Goal: Information Seeking & Learning: Learn about a topic

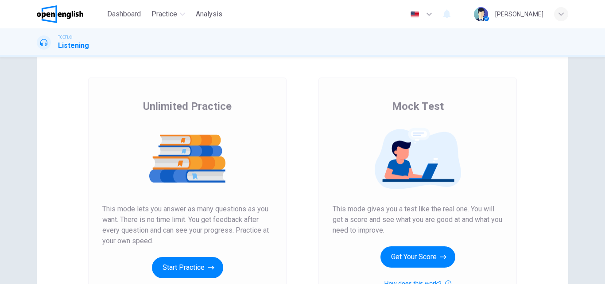
scroll to position [133, 0]
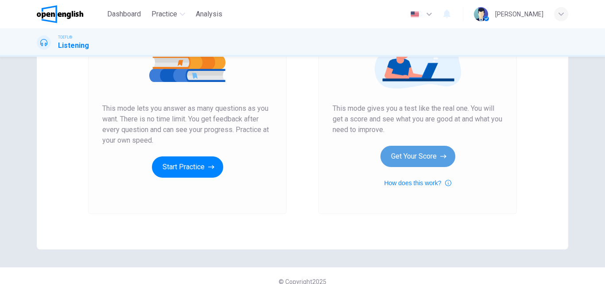
click at [421, 154] on button "Get Your Score" at bounding box center [418, 156] width 75 height 21
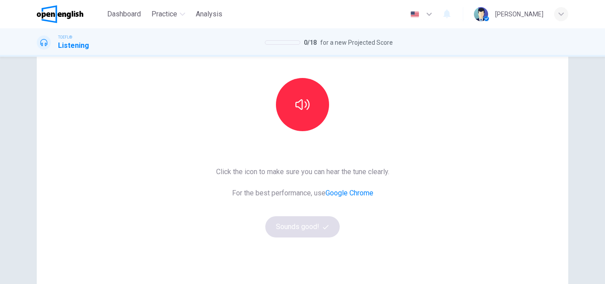
scroll to position [89, 0]
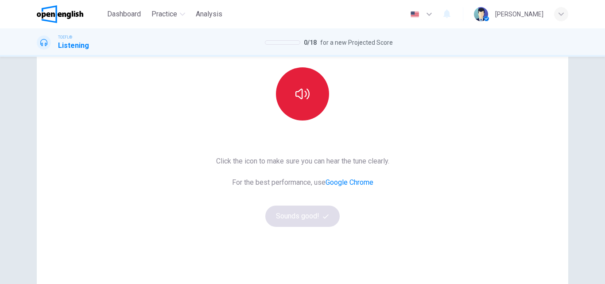
click at [308, 96] on button "button" at bounding box center [302, 93] width 53 height 53
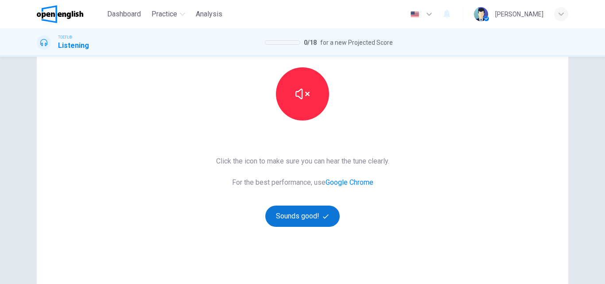
click at [313, 212] on button "Sounds good!" at bounding box center [303, 216] width 74 height 21
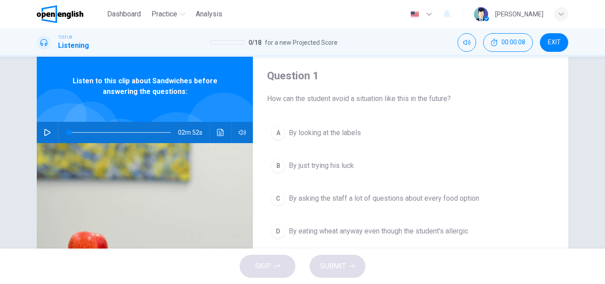
scroll to position [44, 0]
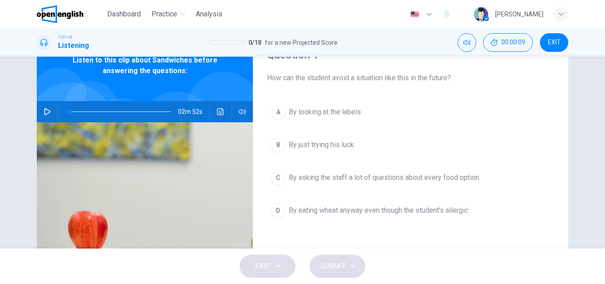
click at [49, 109] on button "button" at bounding box center [47, 111] width 14 height 21
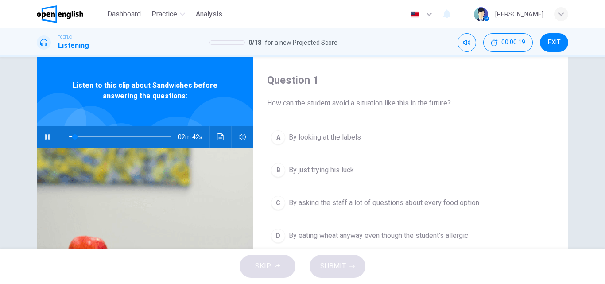
scroll to position [0, 0]
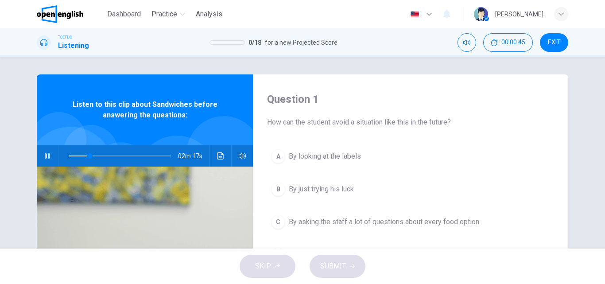
click at [66, 156] on div at bounding box center [119, 155] width 120 height 21
click at [69, 155] on span at bounding box center [120, 156] width 102 height 12
click at [243, 157] on icon "button" at bounding box center [242, 155] width 7 height 7
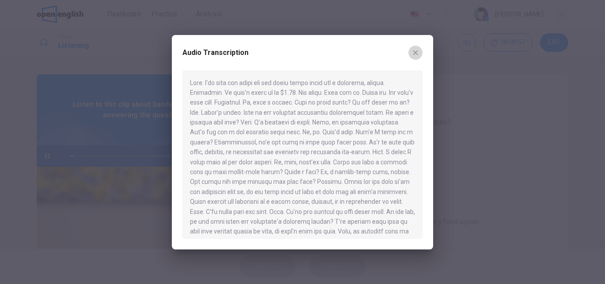
click at [418, 55] on icon "button" at bounding box center [415, 52] width 7 height 7
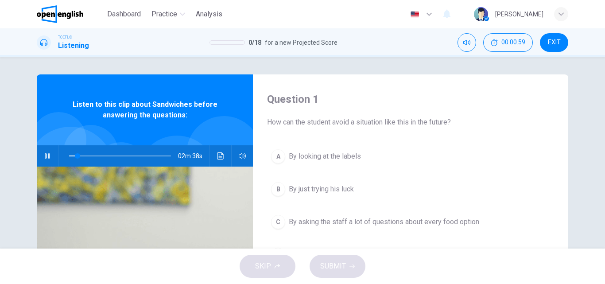
click at [214, 156] on button "Click to see the audio transcription" at bounding box center [221, 155] width 14 height 21
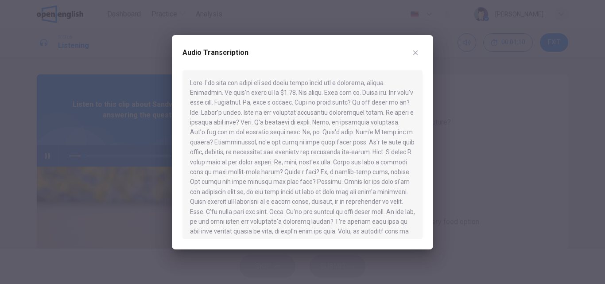
click at [418, 51] on icon "button" at bounding box center [416, 52] width 5 height 5
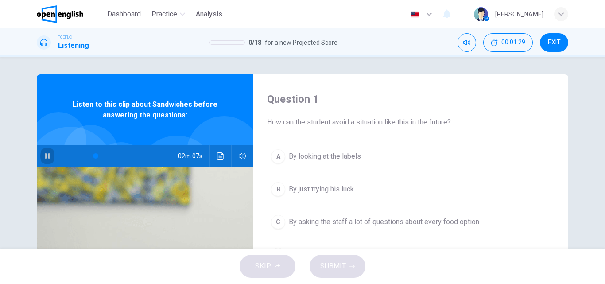
click at [47, 155] on icon "button" at bounding box center [47, 155] width 5 height 5
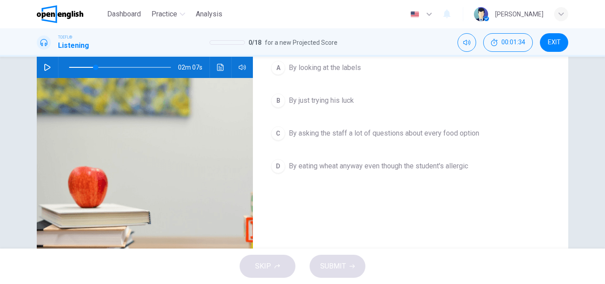
click at [330, 74] on button "A By looking at the labels" at bounding box center [410, 68] width 287 height 22
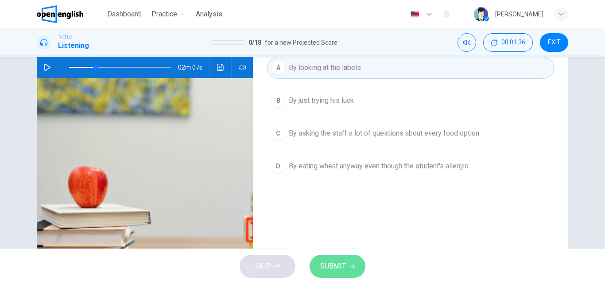
click at [333, 275] on button "SUBMIT" at bounding box center [338, 266] width 56 height 23
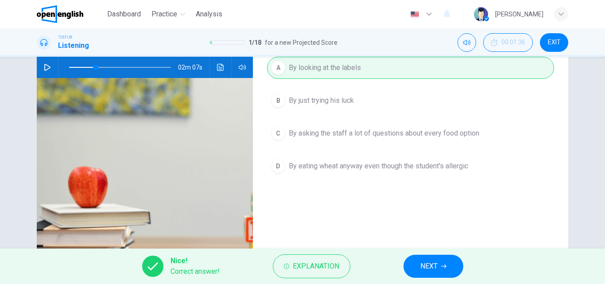
click at [431, 263] on span "NEXT" at bounding box center [429, 266] width 17 height 12
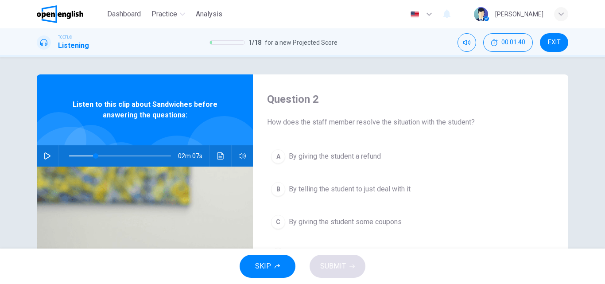
scroll to position [44, 0]
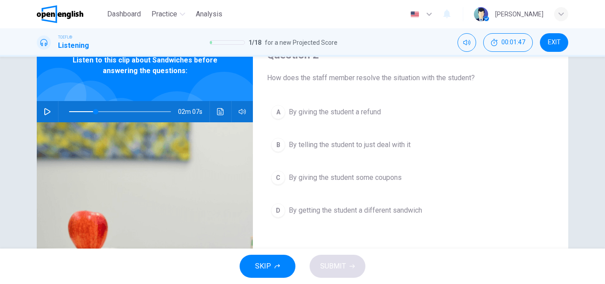
click at [44, 110] on icon "button" at bounding box center [47, 111] width 7 height 7
click at [322, 211] on span "By getting the student a different sandwich" at bounding box center [355, 210] width 133 height 11
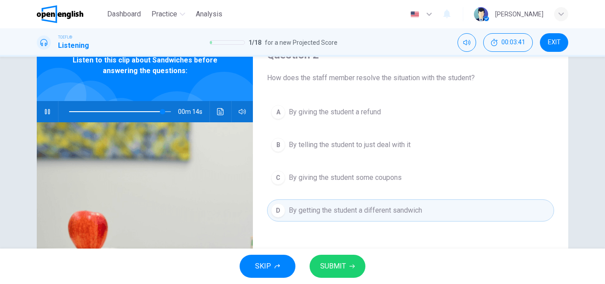
click at [334, 259] on button "SUBMIT" at bounding box center [338, 266] width 56 height 23
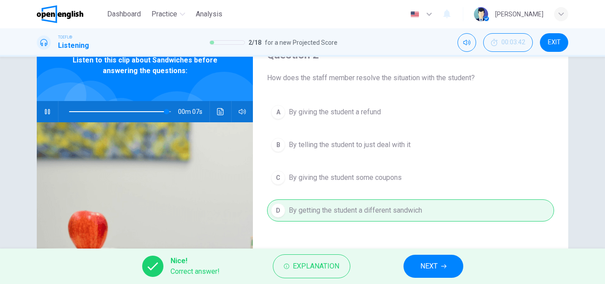
click at [440, 266] on button "NEXT" at bounding box center [434, 266] width 60 height 23
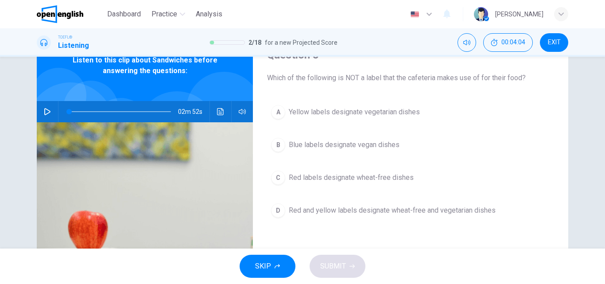
click at [78, 111] on span at bounding box center [120, 111] width 102 height 12
click at [44, 109] on icon "button" at bounding box center [47, 111] width 6 height 7
click at [318, 145] on span "Blue labels designate vegan dishes" at bounding box center [344, 145] width 111 height 11
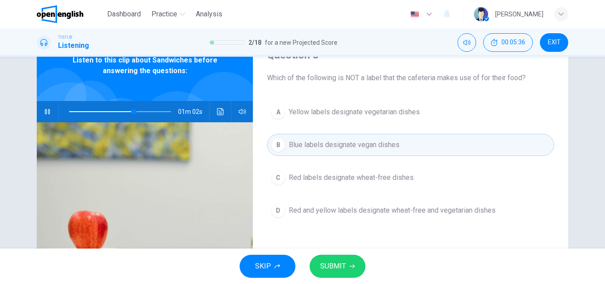
click at [326, 262] on span "SUBMIT" at bounding box center [333, 266] width 26 height 12
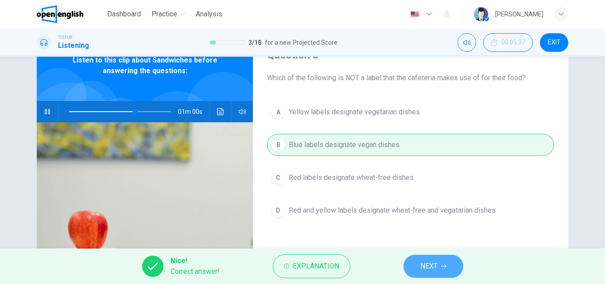
click at [442, 265] on icon "button" at bounding box center [443, 266] width 5 height 5
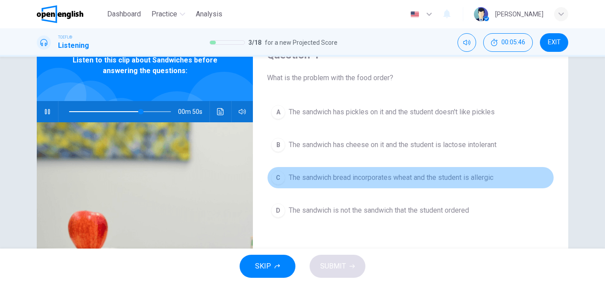
click at [326, 173] on span "The sandwich bread incorporates wheat and the student is allergic" at bounding box center [391, 177] width 205 height 11
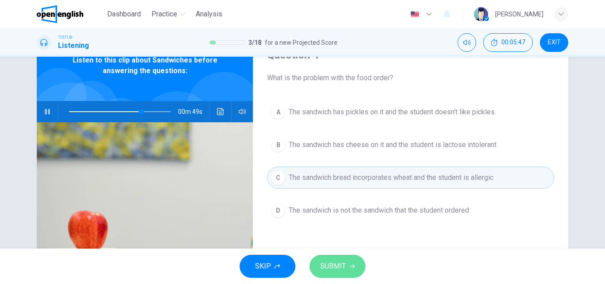
click at [342, 260] on button "SUBMIT" at bounding box center [338, 266] width 56 height 23
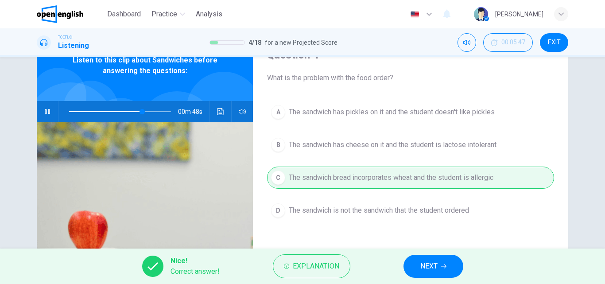
click at [415, 266] on button "NEXT" at bounding box center [434, 266] width 60 height 23
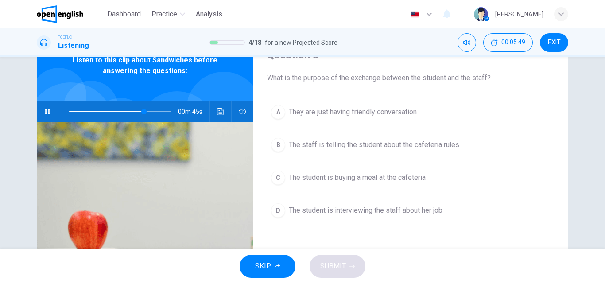
click at [45, 112] on icon "button" at bounding box center [47, 111] width 7 height 7
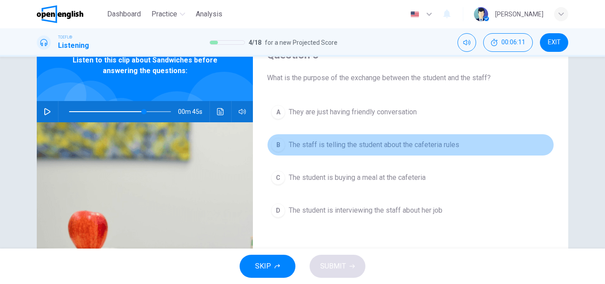
click at [413, 143] on span "The staff is telling the student about the cafeteria rules" at bounding box center [374, 145] width 171 height 11
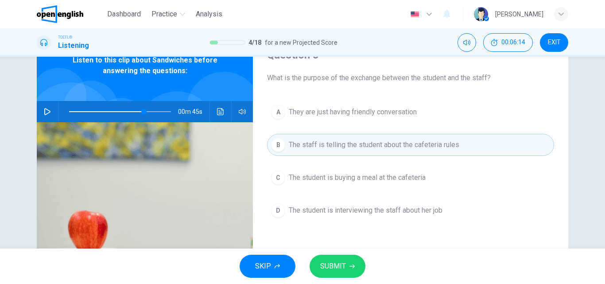
click at [417, 175] on span "The student is buying a meal at the cafeteria" at bounding box center [357, 177] width 137 height 11
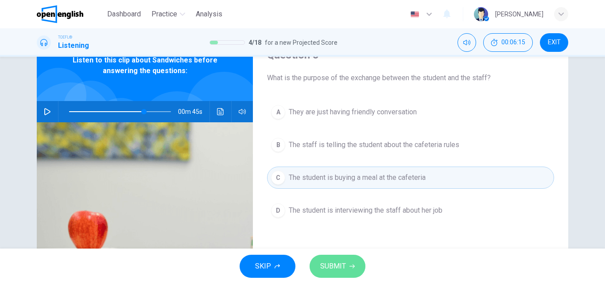
click at [352, 262] on button "SUBMIT" at bounding box center [338, 266] width 56 height 23
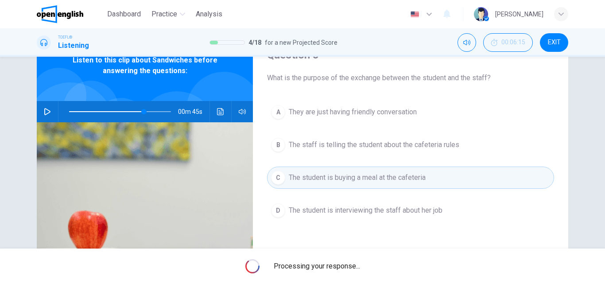
type input "**"
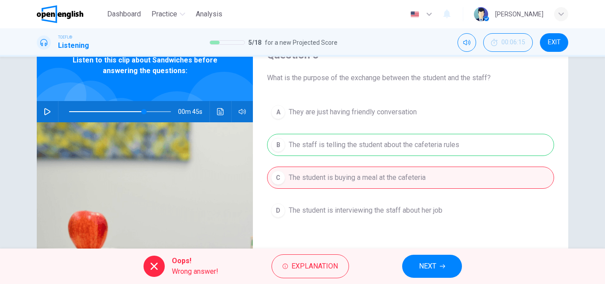
click at [437, 271] on button "NEXT" at bounding box center [432, 266] width 60 height 23
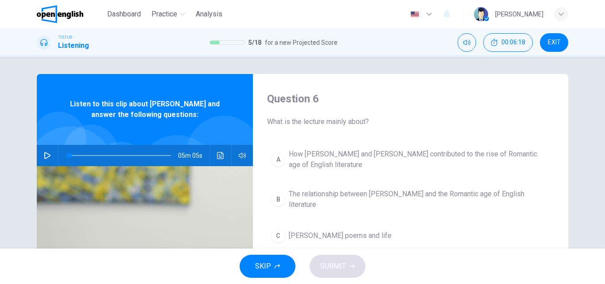
scroll to position [0, 0]
click at [46, 155] on icon "button" at bounding box center [47, 155] width 6 height 7
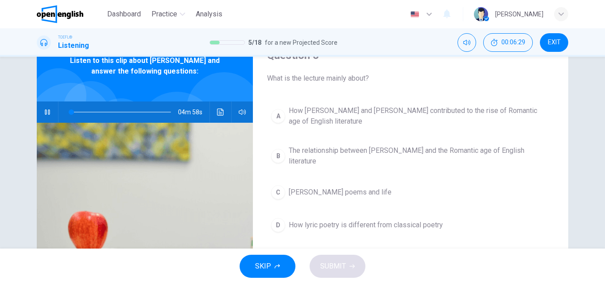
scroll to position [44, 0]
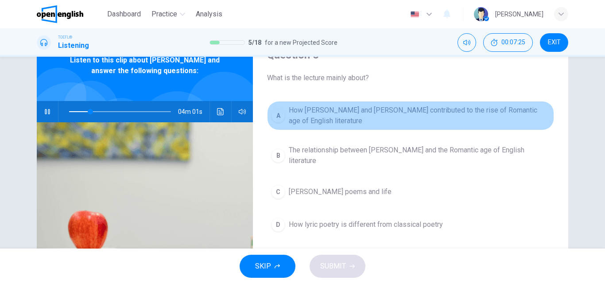
click at [354, 118] on span "How [PERSON_NAME] and [PERSON_NAME] contributed to the rise of Romantic age of …" at bounding box center [420, 115] width 262 height 21
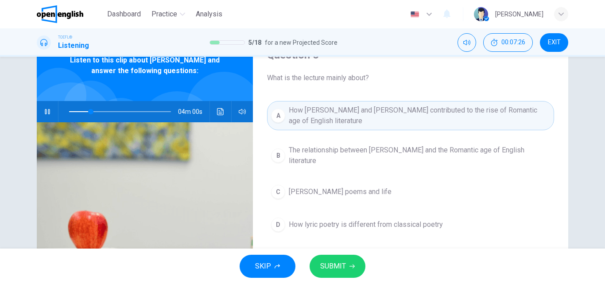
click at [346, 264] on button "SUBMIT" at bounding box center [338, 266] width 56 height 23
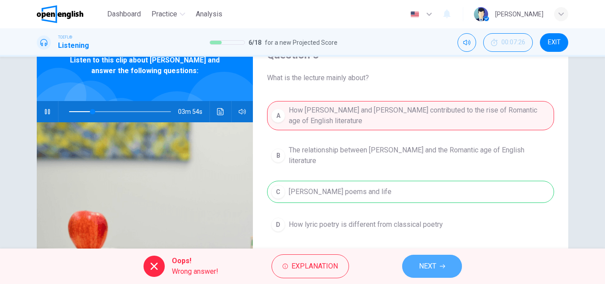
click at [428, 267] on span "NEXT" at bounding box center [427, 266] width 17 height 12
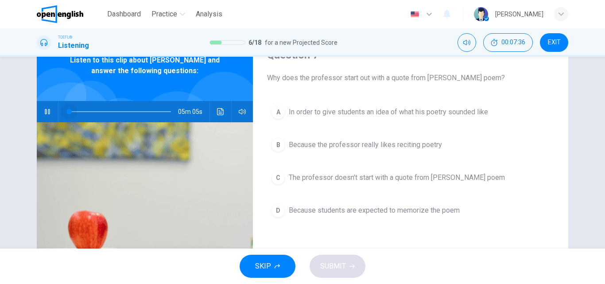
click at [69, 109] on span at bounding box center [120, 111] width 102 height 12
click at [46, 109] on icon "button" at bounding box center [47, 111] width 5 height 5
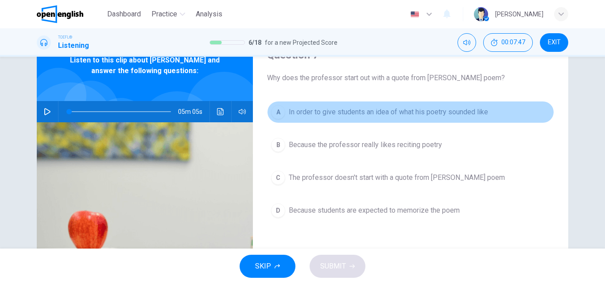
click at [331, 113] on span "In order to give students an idea of what his poetry sounded like" at bounding box center [388, 112] width 199 height 11
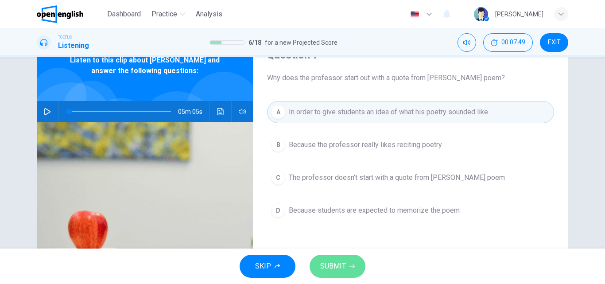
click at [355, 266] on button "SUBMIT" at bounding box center [338, 266] width 56 height 23
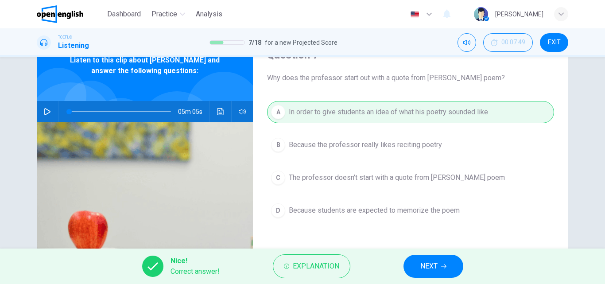
click at [435, 268] on span "NEXT" at bounding box center [429, 266] width 17 height 12
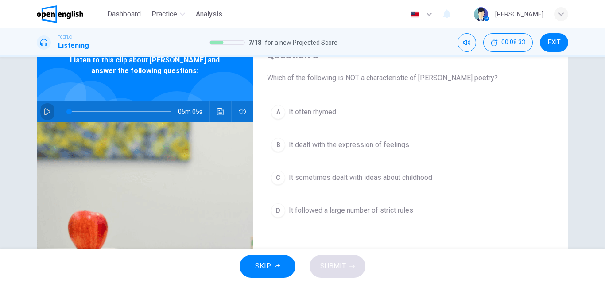
click at [45, 114] on icon "button" at bounding box center [47, 111] width 7 height 7
click at [330, 207] on span "It followed a large number of strict rules" at bounding box center [351, 210] width 125 height 11
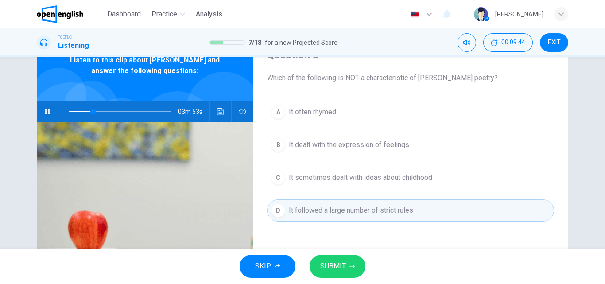
click at [343, 265] on span "SUBMIT" at bounding box center [333, 266] width 26 height 12
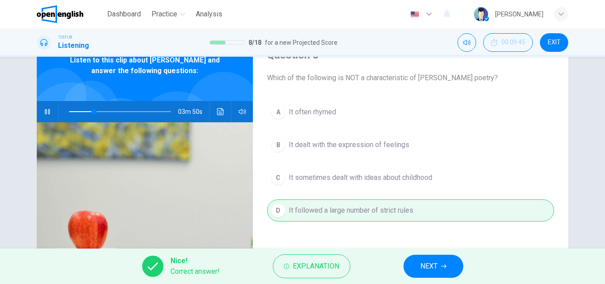
click at [446, 269] on button "NEXT" at bounding box center [434, 266] width 60 height 23
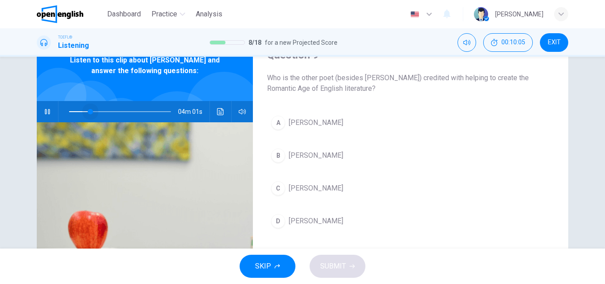
click at [88, 111] on span at bounding box center [120, 111] width 102 height 12
click at [326, 124] on span "[PERSON_NAME]" at bounding box center [316, 122] width 55 height 11
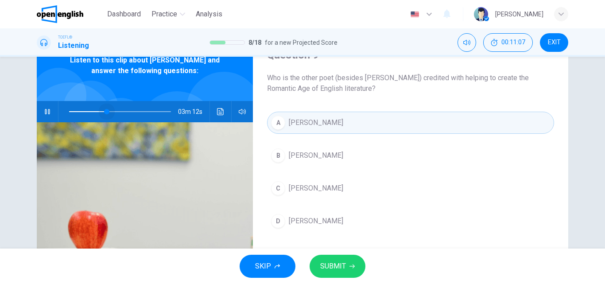
click at [105, 111] on span at bounding box center [106, 111] width 5 height 5
click at [341, 263] on span "SUBMIT" at bounding box center [333, 266] width 26 height 12
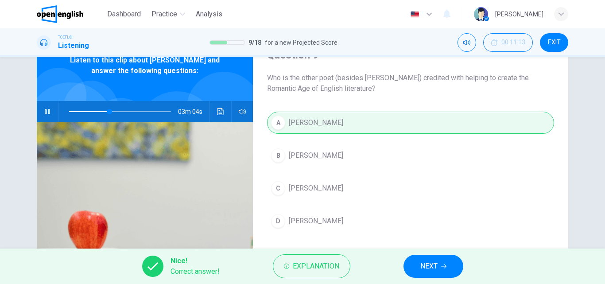
click at [448, 264] on button "NEXT" at bounding box center [434, 266] width 60 height 23
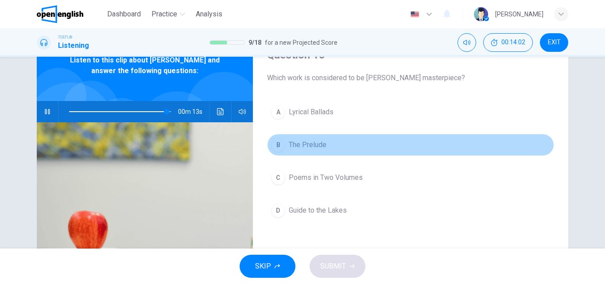
click at [296, 148] on span "The Prelude" at bounding box center [308, 145] width 38 height 11
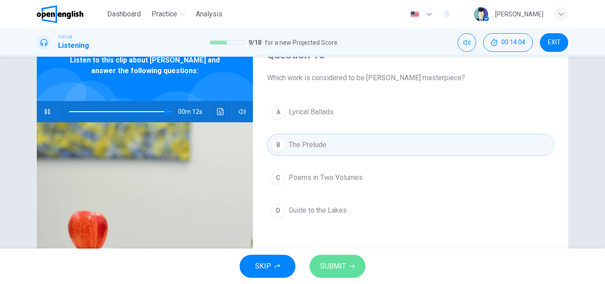
click at [359, 273] on button "SUBMIT" at bounding box center [338, 266] width 56 height 23
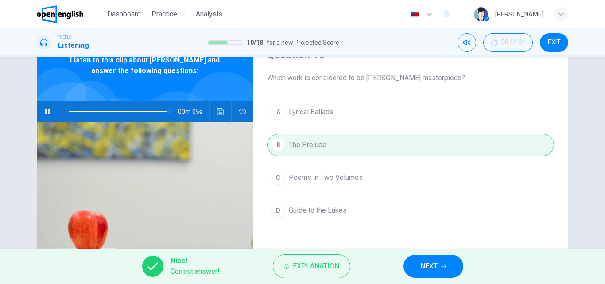
type input "**"
click at [445, 266] on icon "button" at bounding box center [443, 266] width 5 height 5
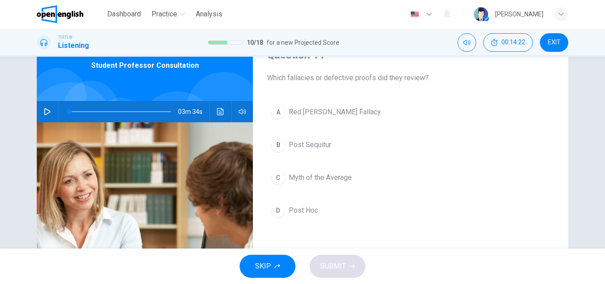
click at [51, 121] on div "03m 34s" at bounding box center [145, 111] width 216 height 21
click at [44, 113] on icon "button" at bounding box center [47, 111] width 7 height 7
click at [46, 112] on icon "button" at bounding box center [47, 111] width 5 height 5
click at [49, 112] on button "button" at bounding box center [47, 111] width 14 height 21
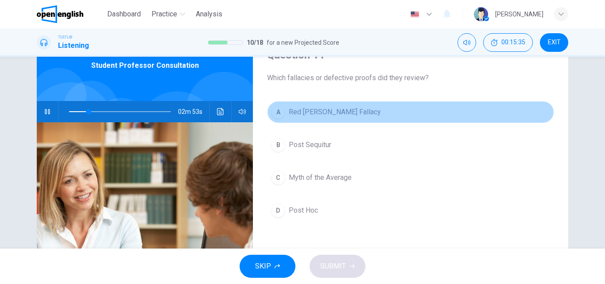
click at [325, 113] on span "Red [PERSON_NAME] Fallacy" at bounding box center [335, 112] width 92 height 11
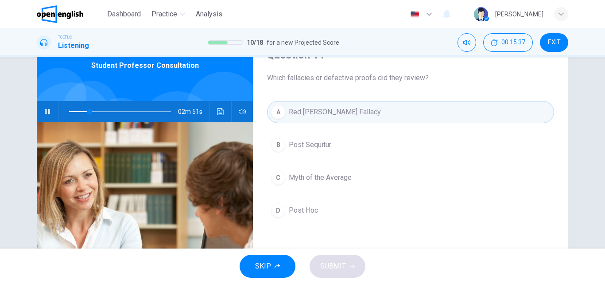
click at [340, 122] on button "A Red [PERSON_NAME] Fallacy" at bounding box center [410, 112] width 287 height 22
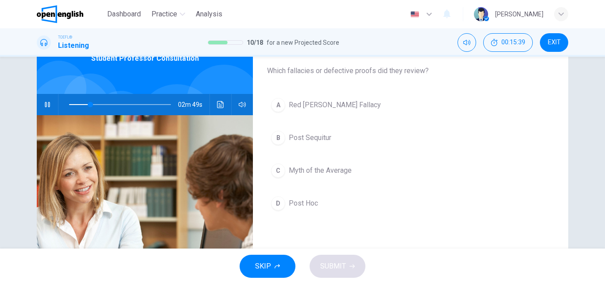
scroll to position [19, 0]
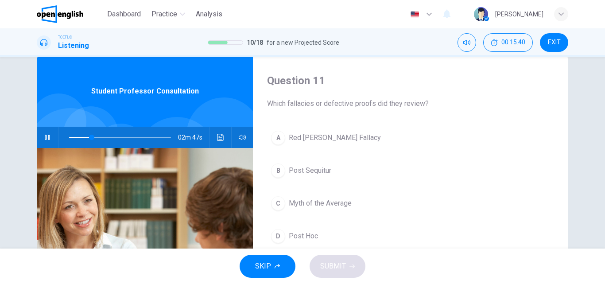
click at [346, 261] on div "SKIP SUBMIT" at bounding box center [302, 266] width 605 height 35
click at [346, 262] on div "SKIP SUBMIT" at bounding box center [302, 266] width 605 height 35
click at [320, 148] on button "A Red [PERSON_NAME] Fallacy" at bounding box center [410, 138] width 287 height 22
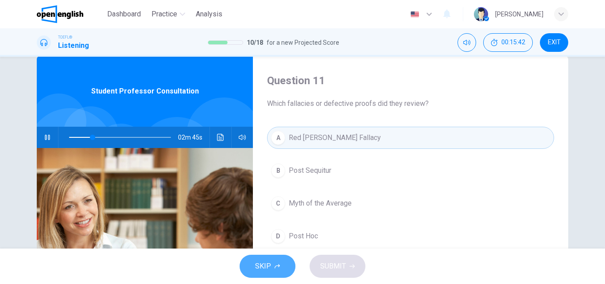
click at [278, 266] on icon "button" at bounding box center [277, 266] width 5 height 4
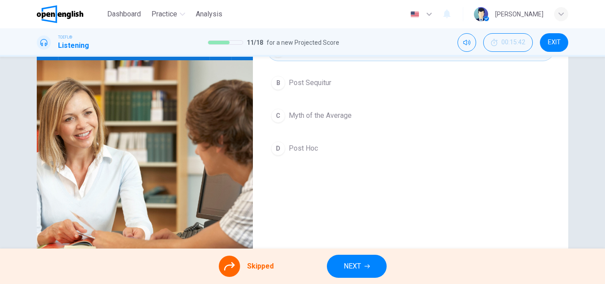
scroll to position [107, 0]
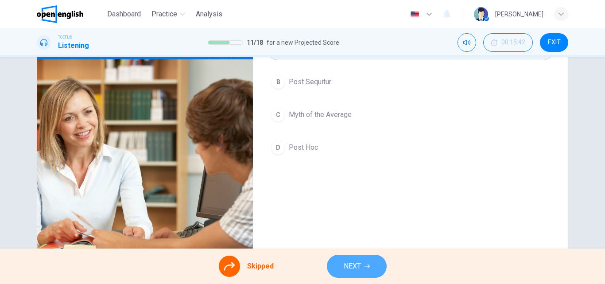
click at [368, 266] on icon "button" at bounding box center [367, 266] width 5 height 5
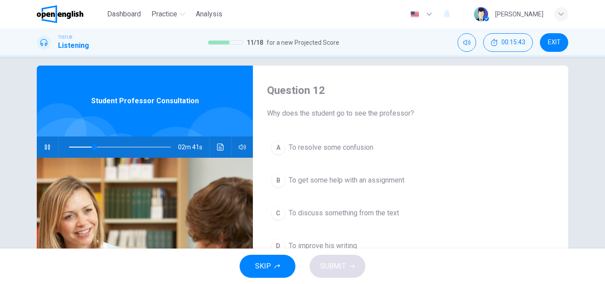
scroll to position [0, 0]
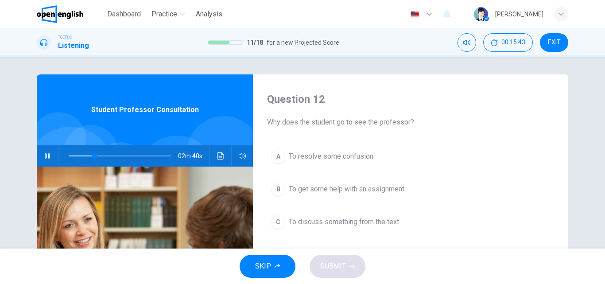
click at [324, 165] on button "A To resolve some confusion" at bounding box center [410, 156] width 287 height 22
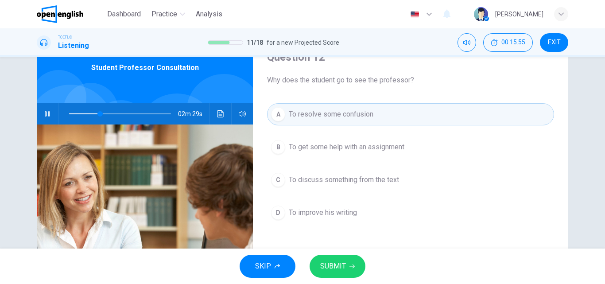
scroll to position [44, 0]
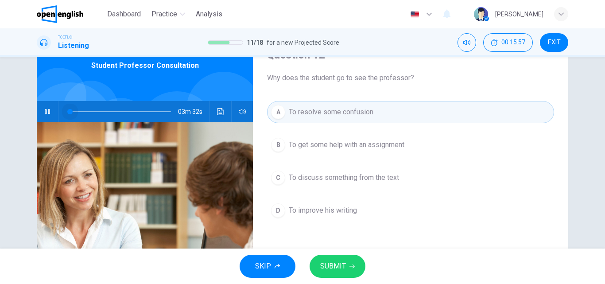
click at [69, 110] on span at bounding box center [120, 111] width 102 height 12
click at [354, 271] on button "SUBMIT" at bounding box center [338, 266] width 56 height 23
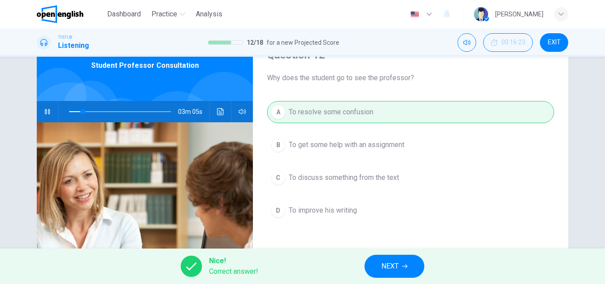
click at [403, 262] on button "NEXT" at bounding box center [395, 266] width 60 height 23
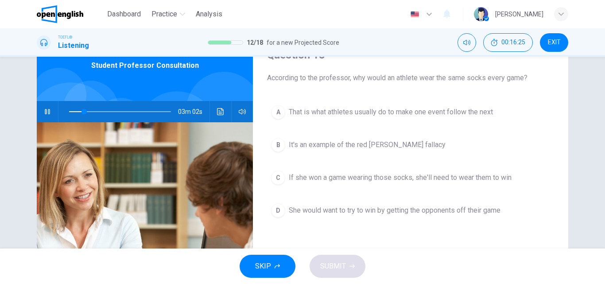
click at [44, 111] on icon "button" at bounding box center [47, 111] width 7 height 7
click at [48, 112] on icon "button" at bounding box center [47, 111] width 7 height 7
click at [332, 111] on span "That is what athletes usually do to make one event follow the next" at bounding box center [391, 112] width 204 height 11
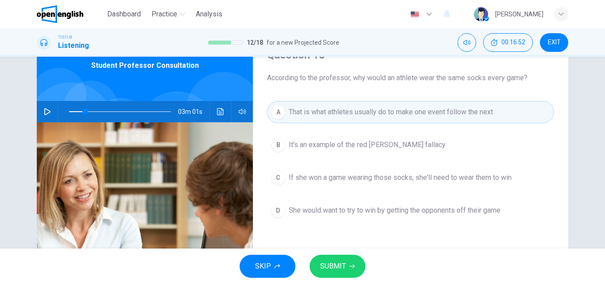
click at [376, 149] on span "It's an example of the red [PERSON_NAME] fallacy" at bounding box center [367, 145] width 157 height 11
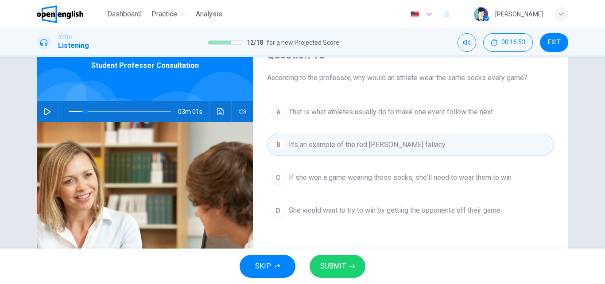
click at [357, 271] on button "SUBMIT" at bounding box center [338, 266] width 56 height 23
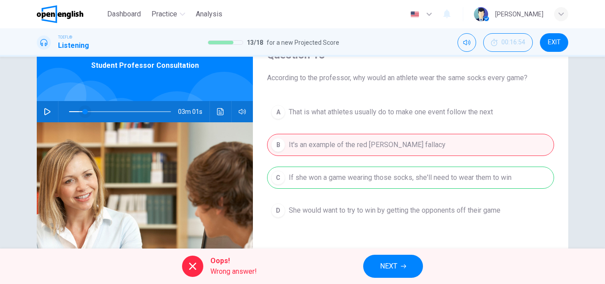
click at [82, 111] on span at bounding box center [84, 111] width 5 height 5
click at [50, 109] on button "button" at bounding box center [47, 111] width 14 height 21
click at [389, 267] on span "NEXT" at bounding box center [388, 266] width 17 height 12
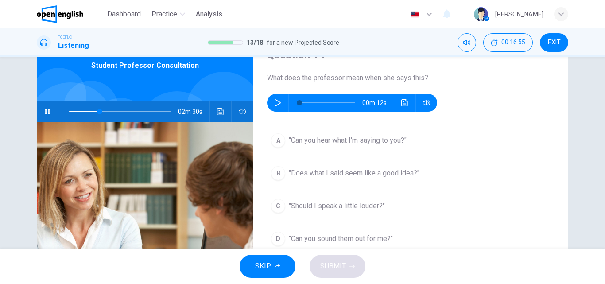
scroll to position [0, 0]
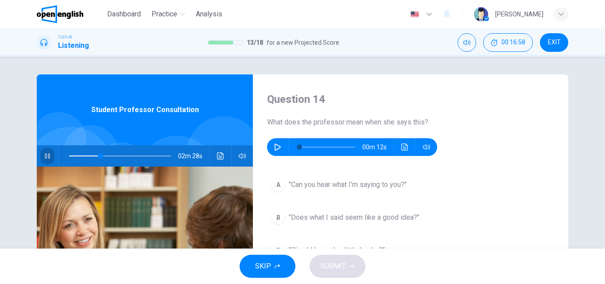
click at [47, 156] on icon "button" at bounding box center [47, 155] width 7 height 7
type input "**"
click at [274, 146] on icon "button" at bounding box center [277, 147] width 7 height 7
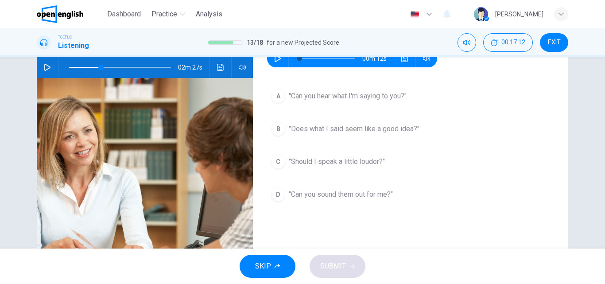
scroll to position [44, 0]
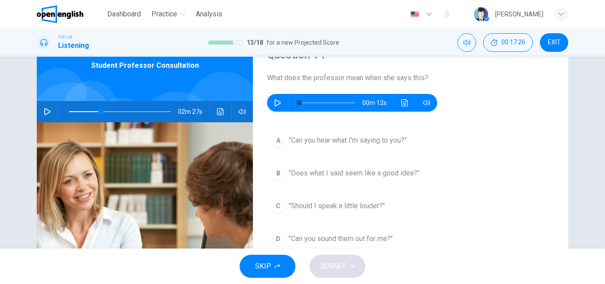
click at [276, 102] on icon "button" at bounding box center [277, 102] width 7 height 7
type input "*"
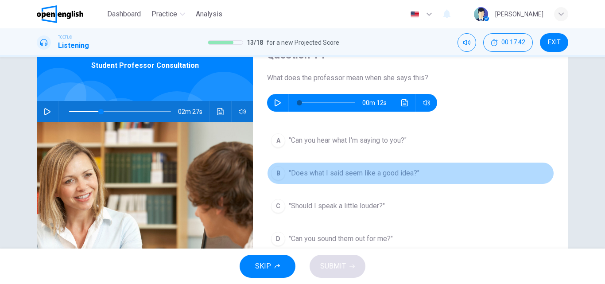
click at [364, 176] on span ""Does what I said seem like a good idea?"" at bounding box center [354, 173] width 131 height 11
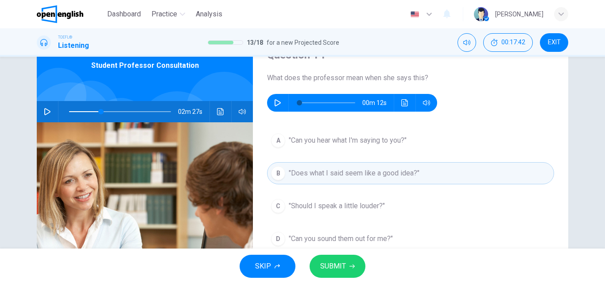
click at [351, 261] on button "SUBMIT" at bounding box center [338, 266] width 56 height 23
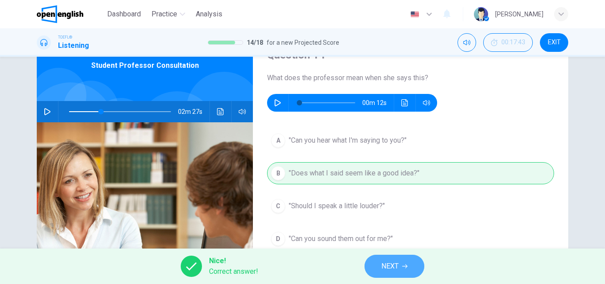
click at [403, 261] on button "NEXT" at bounding box center [395, 266] width 60 height 23
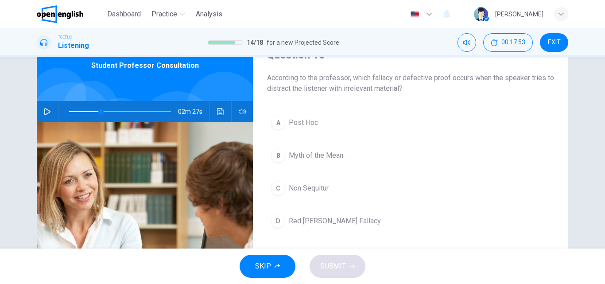
click at [52, 110] on button "button" at bounding box center [47, 111] width 14 height 21
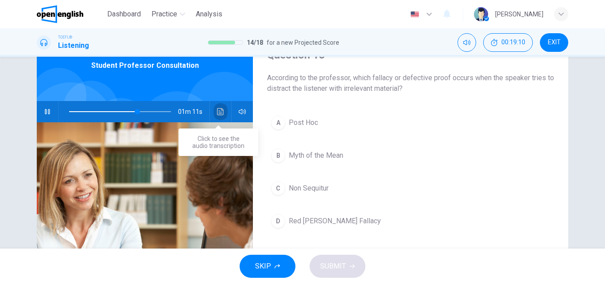
click at [218, 112] on icon "Click to see the audio transcription" at bounding box center [220, 111] width 7 height 7
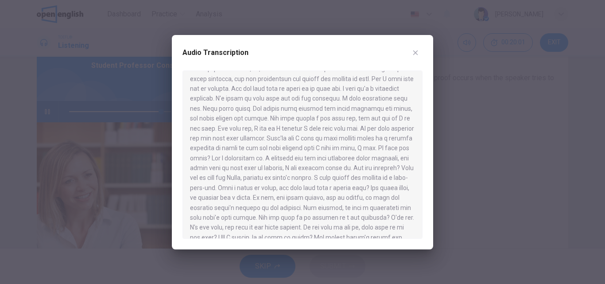
scroll to position [177, 0]
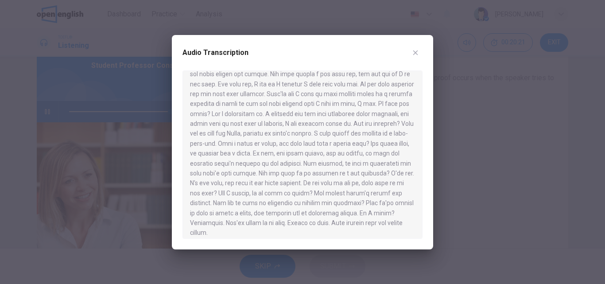
type input "*"
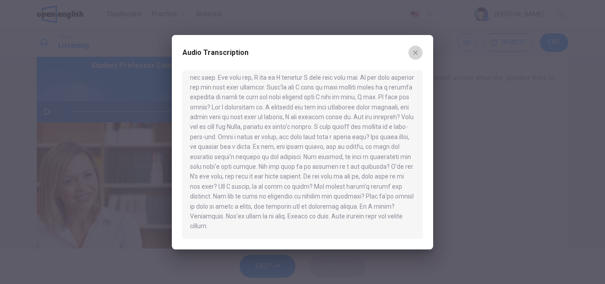
click at [418, 53] on icon "button" at bounding box center [415, 52] width 7 height 7
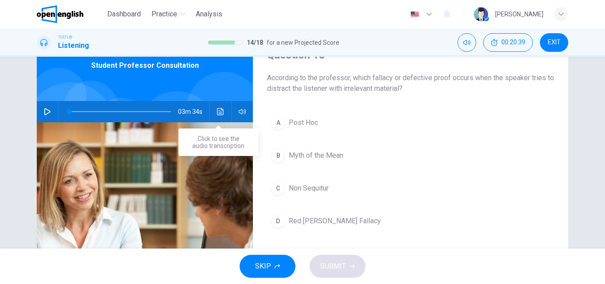
click at [218, 111] on icon "Click to see the audio transcription" at bounding box center [220, 111] width 7 height 7
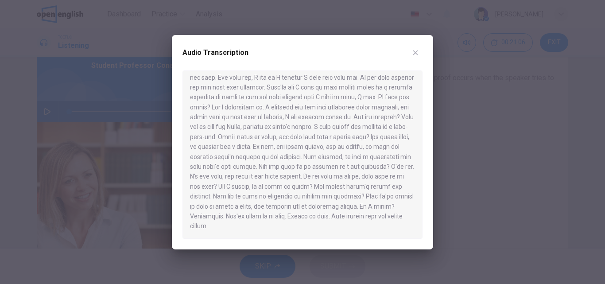
click at [416, 55] on icon "button" at bounding box center [415, 52] width 7 height 7
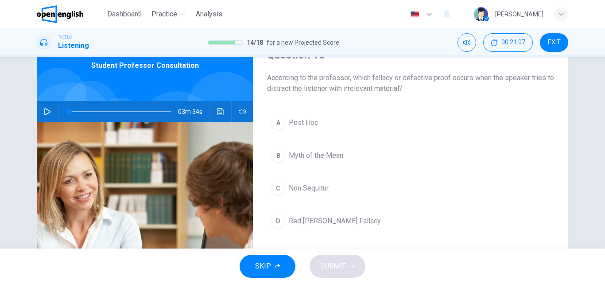
click at [310, 193] on span "Non Sequitur" at bounding box center [309, 188] width 40 height 11
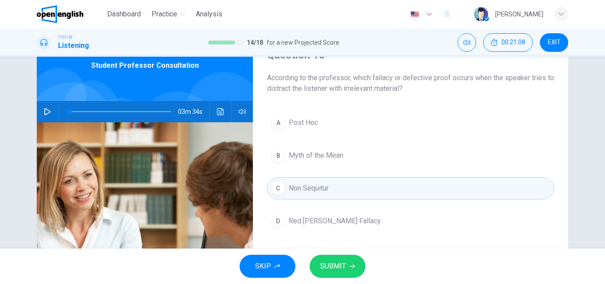
click at [340, 261] on span "SUBMIT" at bounding box center [333, 266] width 26 height 12
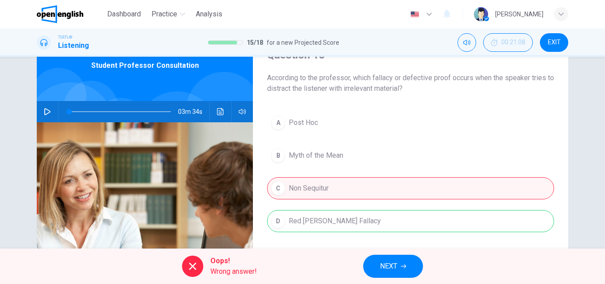
click at [408, 263] on button "NEXT" at bounding box center [393, 266] width 60 height 23
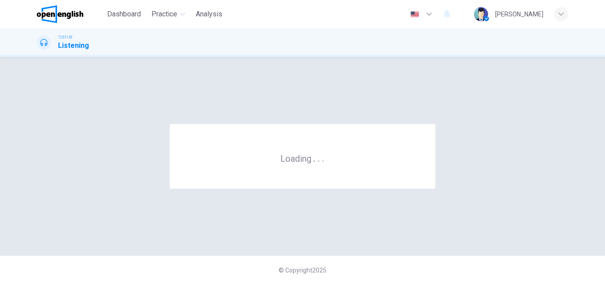
scroll to position [0, 0]
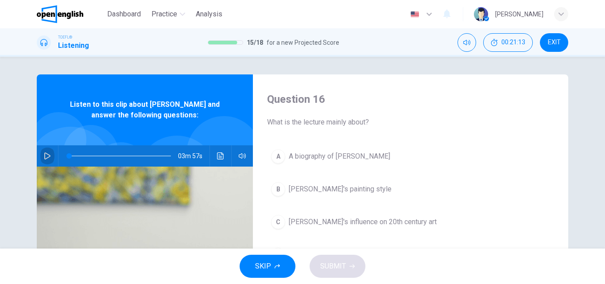
click at [47, 155] on icon "button" at bounding box center [47, 155] width 6 height 7
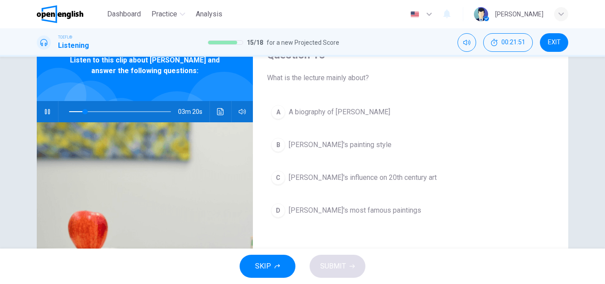
click at [366, 117] on button "A A biography of [PERSON_NAME]" at bounding box center [410, 112] width 287 height 22
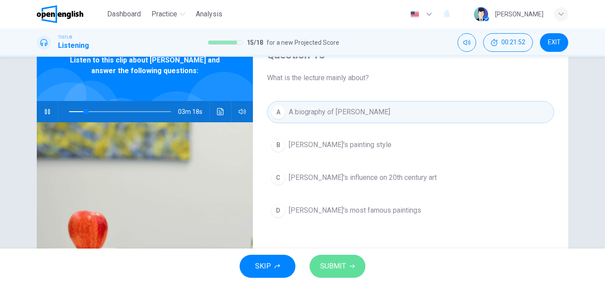
click at [350, 270] on button "SUBMIT" at bounding box center [338, 266] width 56 height 23
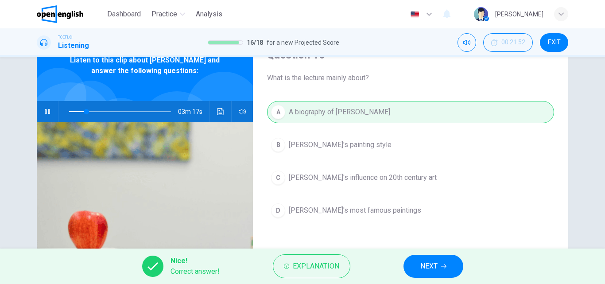
click at [456, 265] on button "NEXT" at bounding box center [434, 266] width 60 height 23
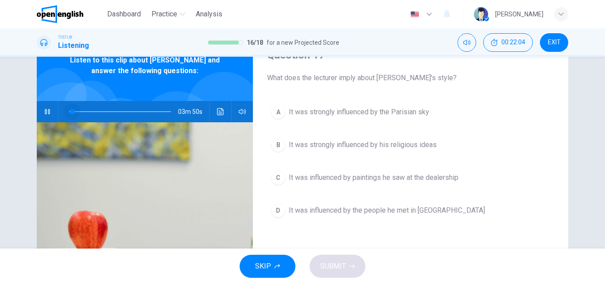
click at [70, 110] on span at bounding box center [120, 111] width 102 height 12
click at [351, 212] on span "It was influenced by the people he met in [GEOGRAPHIC_DATA]" at bounding box center [387, 210] width 196 height 11
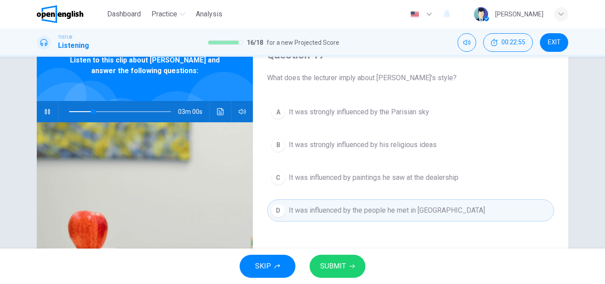
click at [352, 271] on button "SUBMIT" at bounding box center [338, 266] width 56 height 23
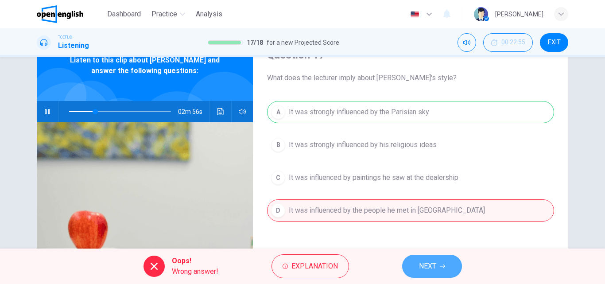
drag, startPoint x: 436, startPoint y: 267, endPoint x: 437, endPoint y: 262, distance: 5.3
click at [437, 267] on span "NEXT" at bounding box center [427, 266] width 17 height 12
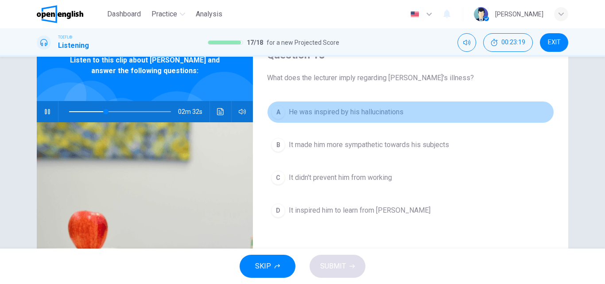
click at [391, 114] on span "He was inspired by his hallucinations" at bounding box center [346, 112] width 115 height 11
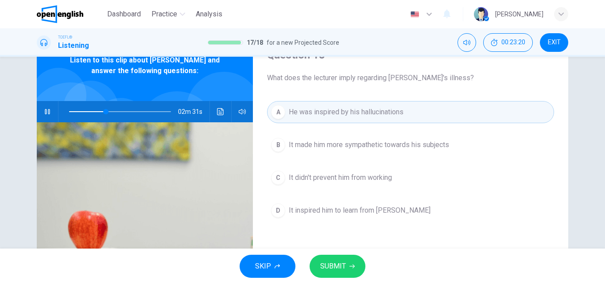
click at [348, 268] on button "SUBMIT" at bounding box center [338, 266] width 56 height 23
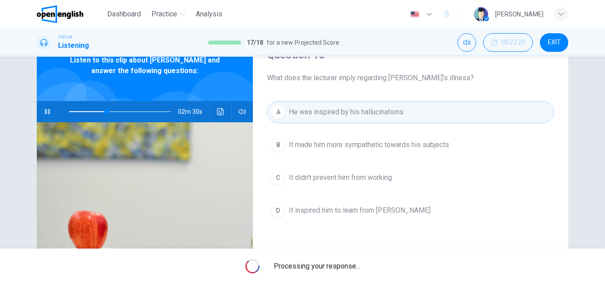
type input "**"
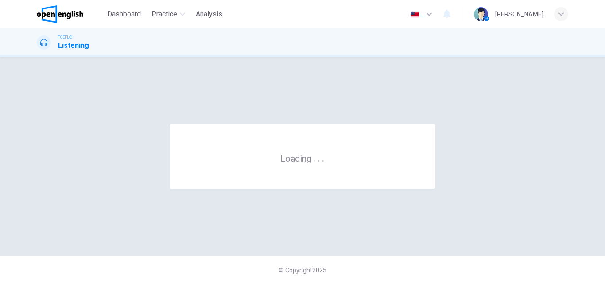
scroll to position [0, 0]
